Goal: Task Accomplishment & Management: Use online tool/utility

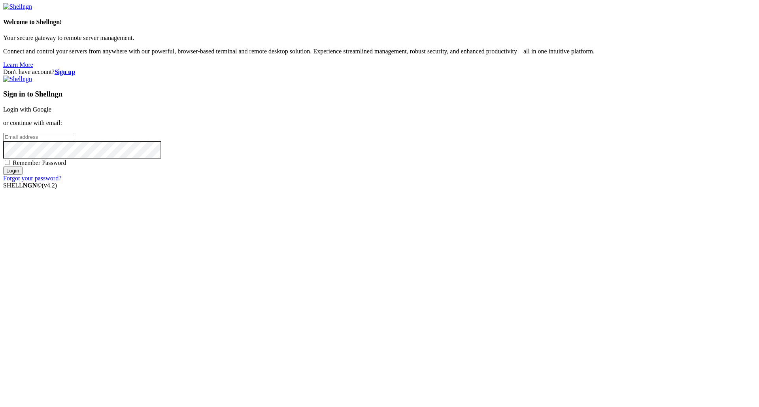
type input "[EMAIL_ADDRESS][DOMAIN_NAME]"
click at [23, 175] on input "Login" at bounding box center [12, 170] width 19 height 8
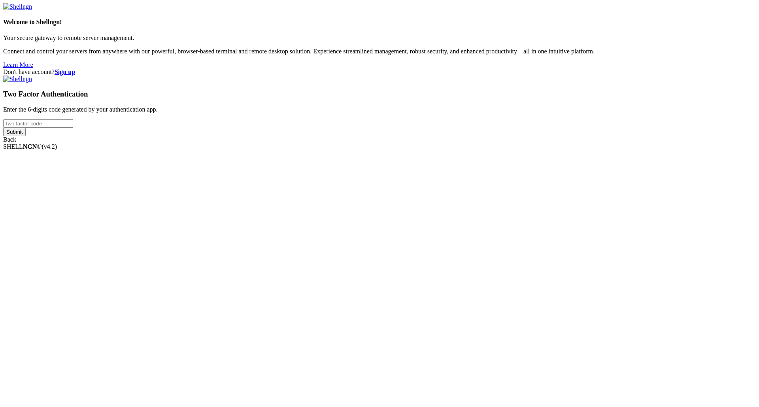
click at [479, 143] on div "Two Factor Authentication Enter the 6-digits code generated by your authenticat…" at bounding box center [379, 109] width 752 height 68
click at [73, 128] on input "number" at bounding box center [38, 123] width 70 height 8
type input "084670"
click at [3, 128] on input "Submit" at bounding box center [14, 132] width 23 height 8
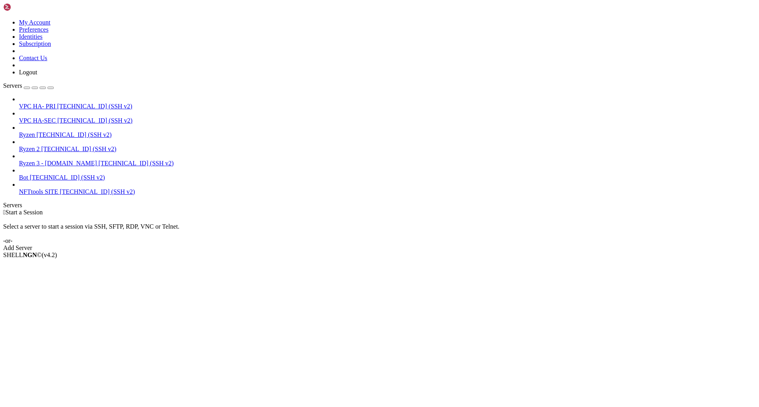
click at [40, 145] on span "Ryzen 2" at bounding box center [29, 148] width 21 height 7
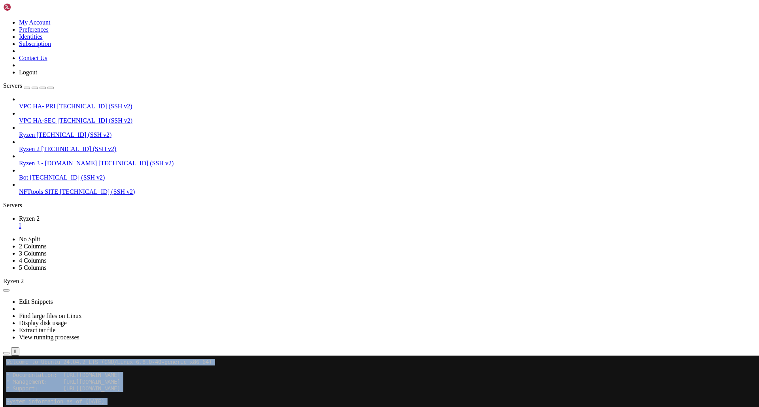
drag, startPoint x: 74, startPoint y: 586, endPoint x: 6, endPoint y: 586, distance: 68.0
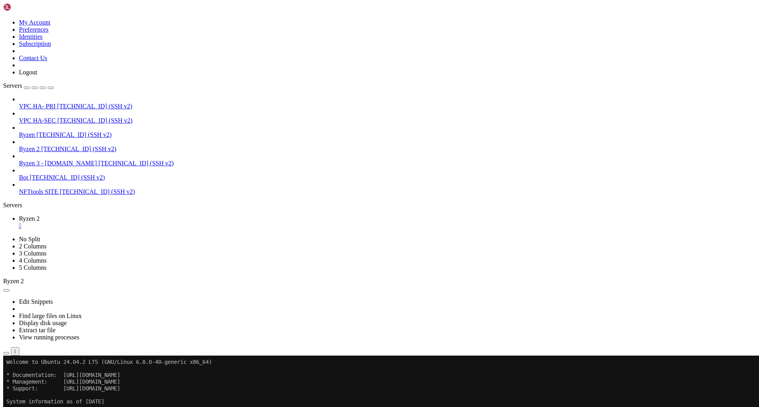
drag, startPoint x: 7, startPoint y: 586, endPoint x: 74, endPoint y: 584, distance: 66.4
copy span "twitter-[PERSON_NAME]-enrich"
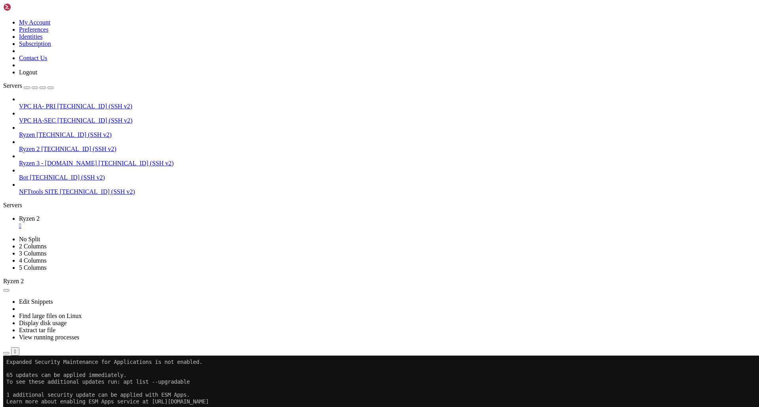
drag, startPoint x: 96, startPoint y: 646, endPoint x: 30, endPoint y: 646, distance: 66.0
copy x-row "twitter-[PERSON_NAME]-enrich"
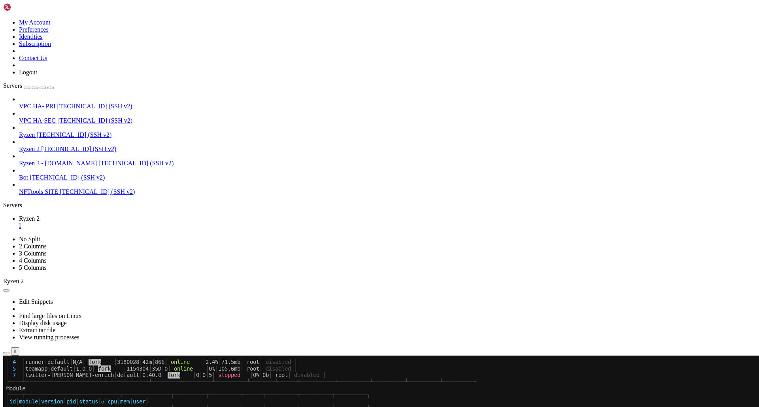
scroll to position [650, 0]
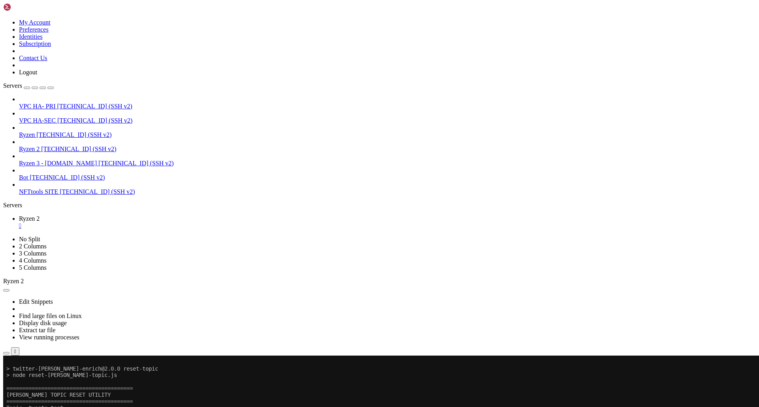
scroll to position [999, 0]
click at [45, 145] on span "[TECHNICAL_ID] (SSH v2)" at bounding box center [78, 148] width 75 height 7
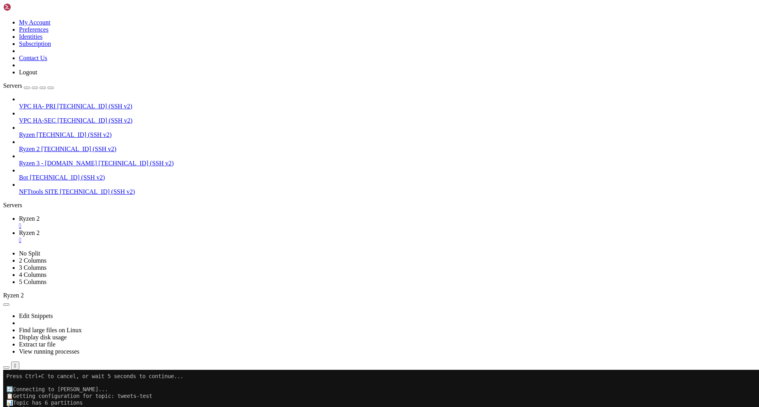
scroll to position [0, 0]
click at [106, 215] on link "Ryzen 2 " at bounding box center [387, 222] width 737 height 14
click at [40, 229] on span "Ryzen 2" at bounding box center [29, 232] width 21 height 7
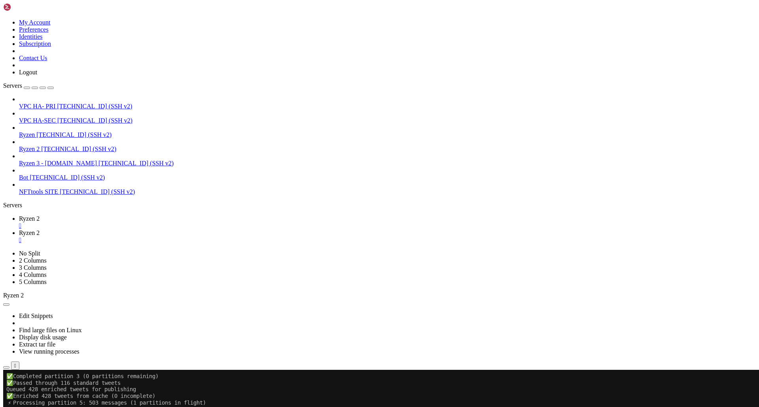
click at [115, 215] on link "Ryzen 2 " at bounding box center [387, 222] width 737 height 14
click at [40, 229] on span "Ryzen 2" at bounding box center [29, 232] width 21 height 7
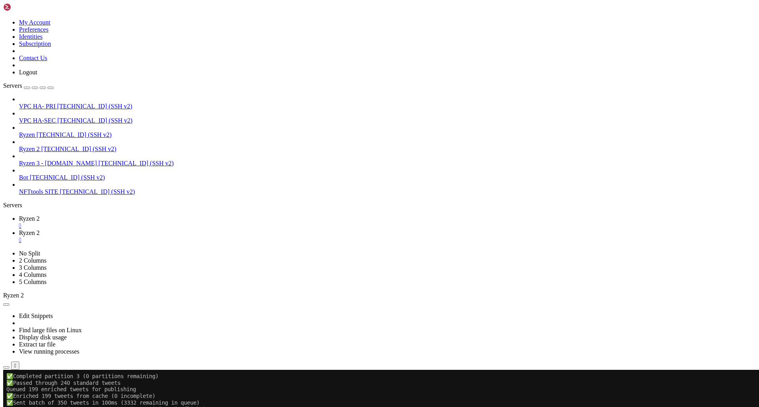
click at [40, 215] on span "Ryzen 2" at bounding box center [29, 218] width 21 height 7
click at [40, 229] on span "Ryzen 2" at bounding box center [29, 232] width 21 height 7
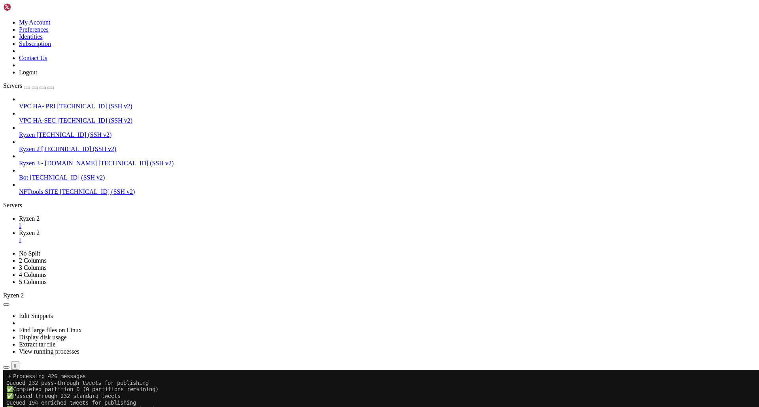
drag, startPoint x: 11, startPoint y: 682, endPoint x: 205, endPoint y: 797, distance: 225.4
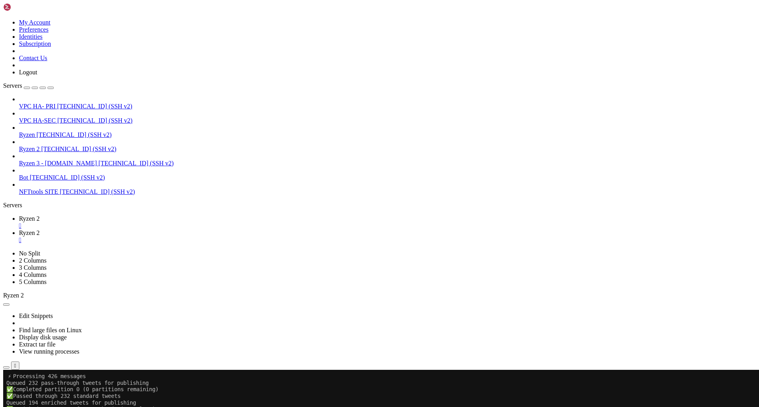
click at [117, 215] on link "Ryzen 2 " at bounding box center [387, 222] width 737 height 14
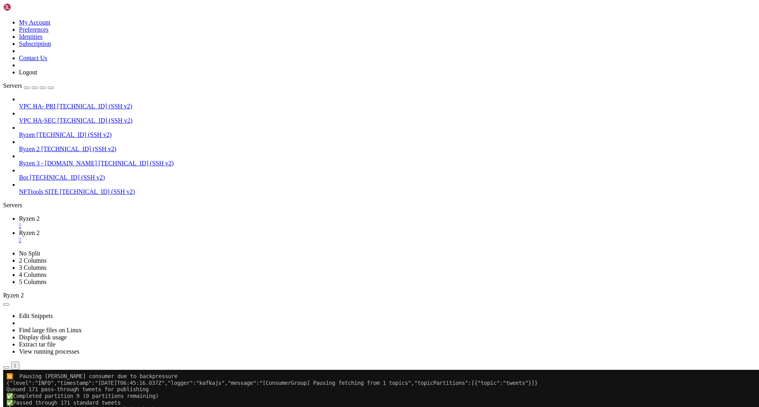
scroll to position [16596, 0]
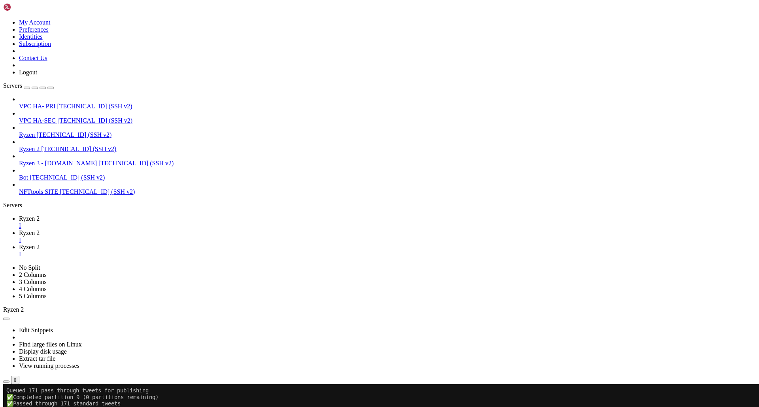
click at [236, 251] on div "" at bounding box center [387, 254] width 737 height 7
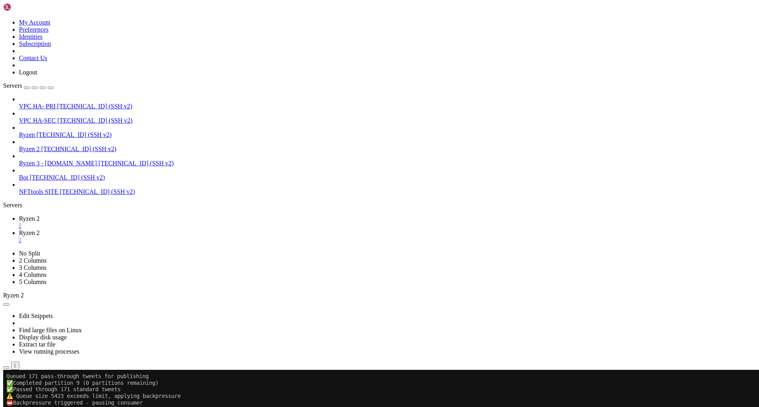
scroll to position [16616, 0]
click at [40, 215] on span "Ryzen 2" at bounding box center [29, 218] width 21 height 7
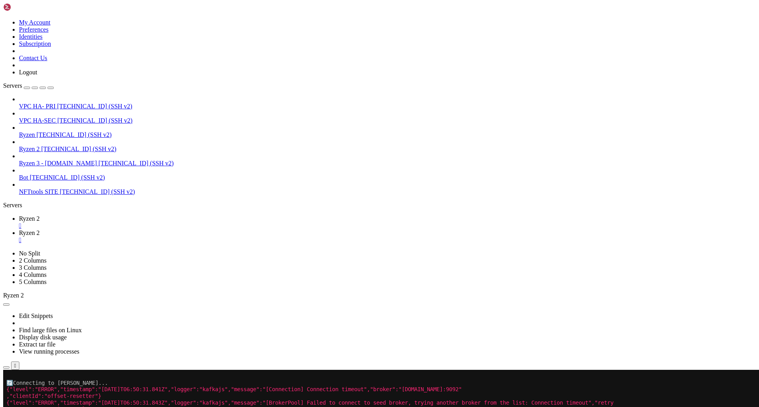
click at [40, 229] on span "Ryzen 2" at bounding box center [29, 232] width 21 height 7
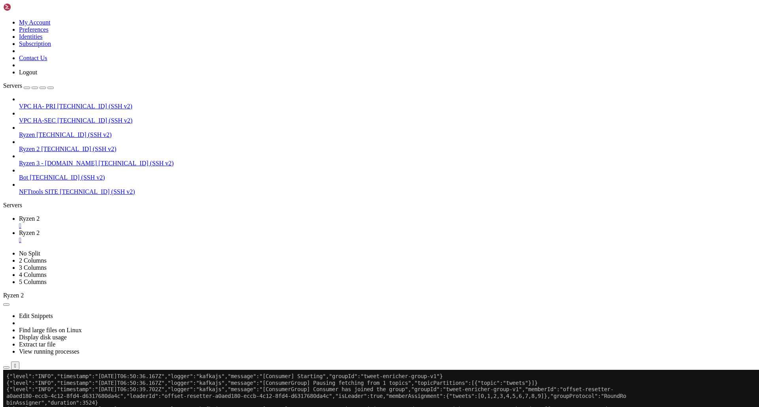
scroll to position [16944, 0]
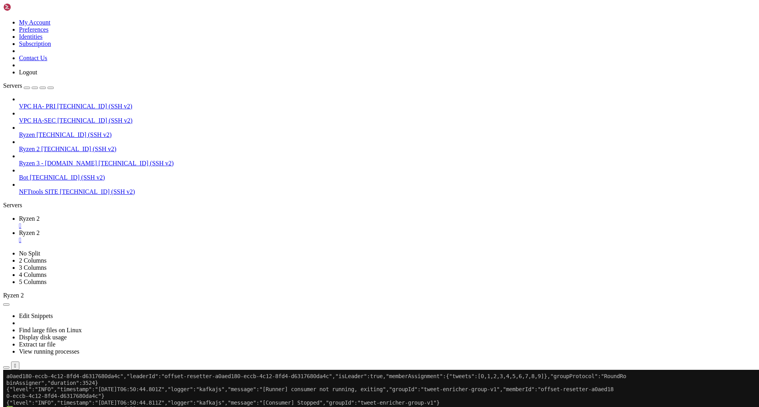
click at [40, 215] on span "Ryzen 2" at bounding box center [29, 218] width 21 height 7
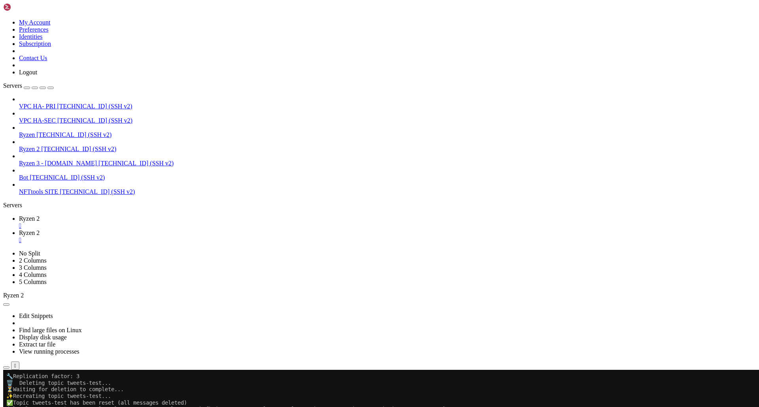
scroll to position [17122, 0]
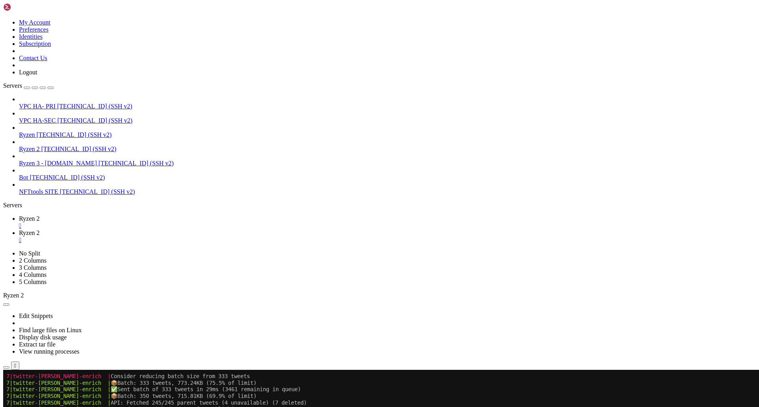
scroll to position [42223, 0]
